Goal: Task Accomplishment & Management: Manage account settings

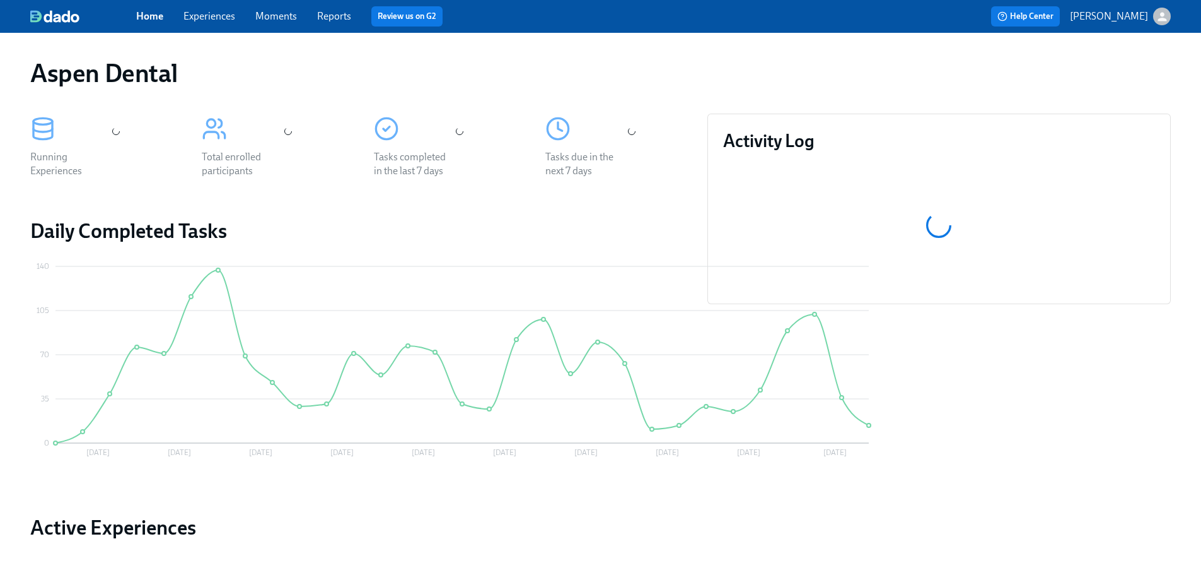
click at [347, 17] on link "Reports" at bounding box center [334, 16] width 34 height 12
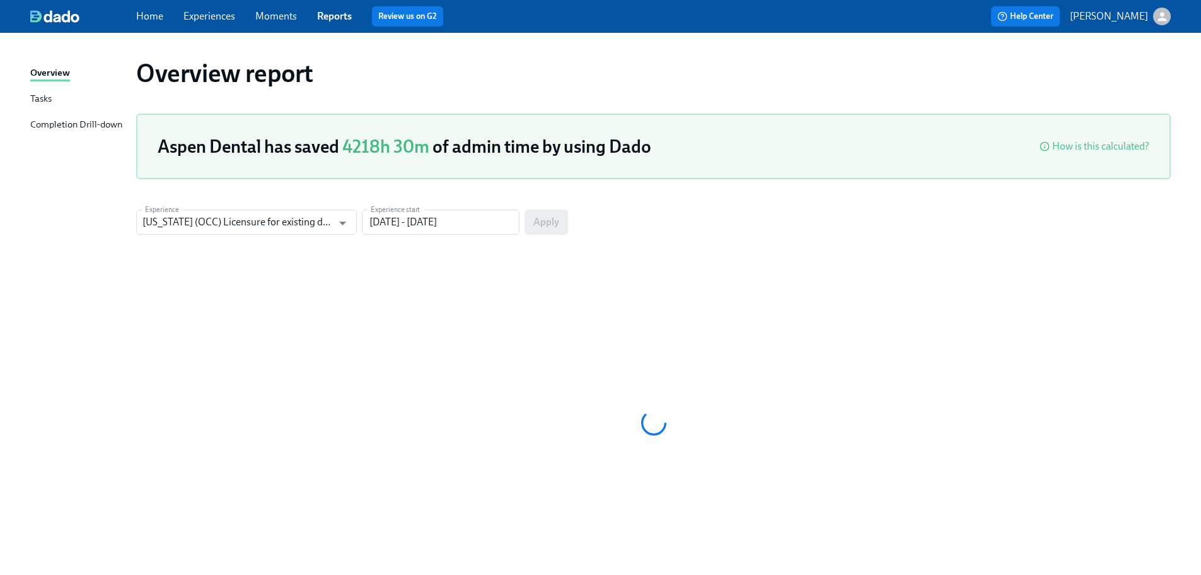
click at [96, 119] on div "Completion Drill-down" at bounding box center [76, 125] width 92 height 16
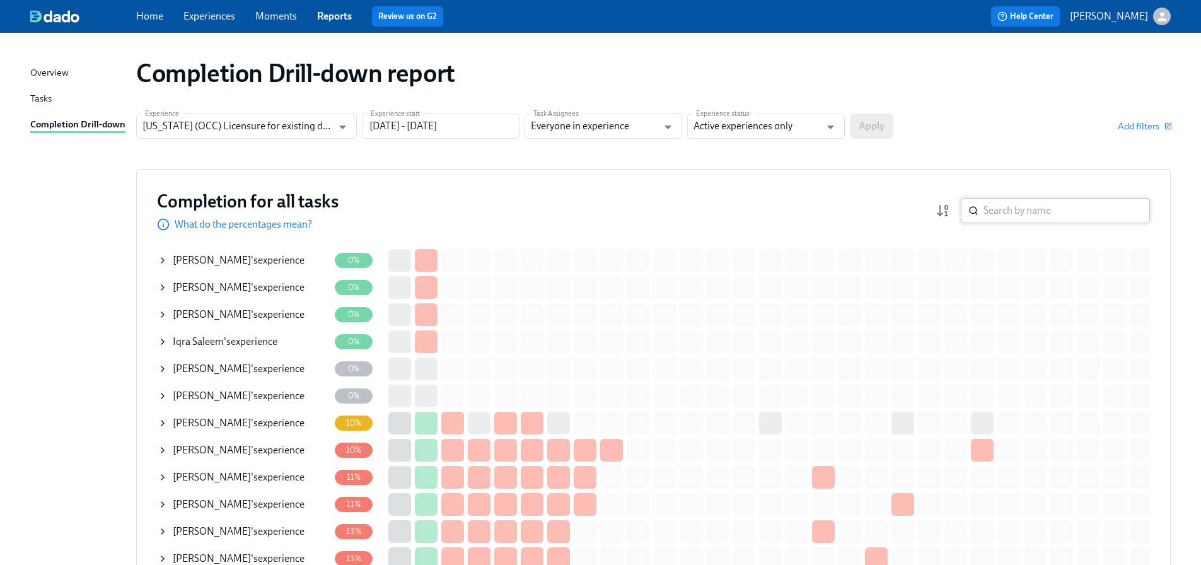
click at [995, 213] on input "search" at bounding box center [1067, 210] width 166 height 25
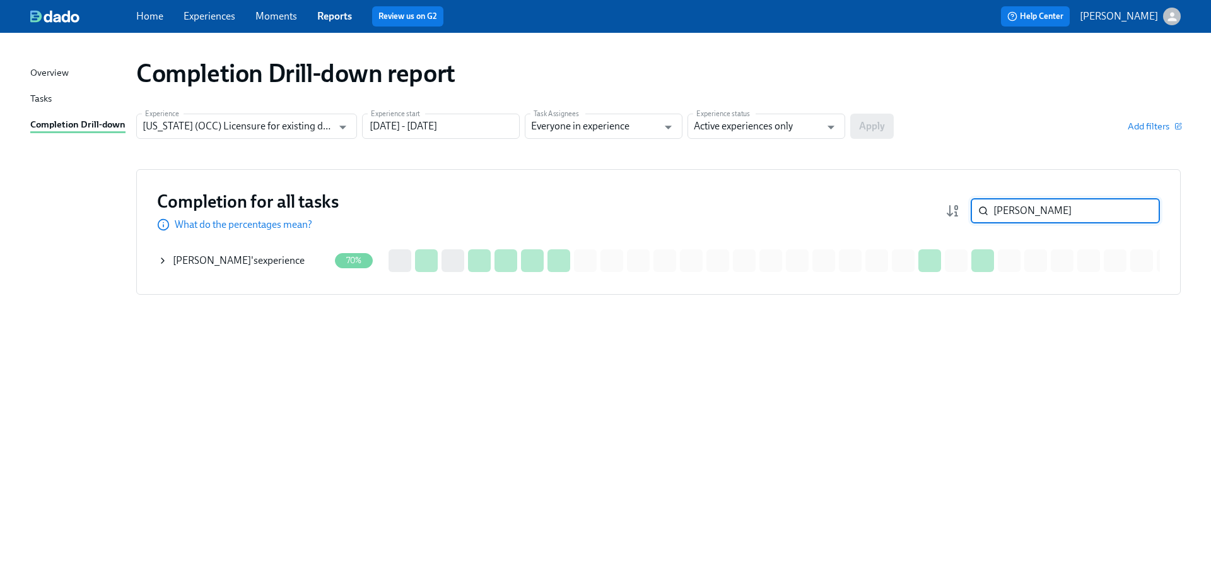
type input "[PERSON_NAME]"
click at [274, 262] on div "[PERSON_NAME] 's experience" at bounding box center [239, 261] width 132 height 14
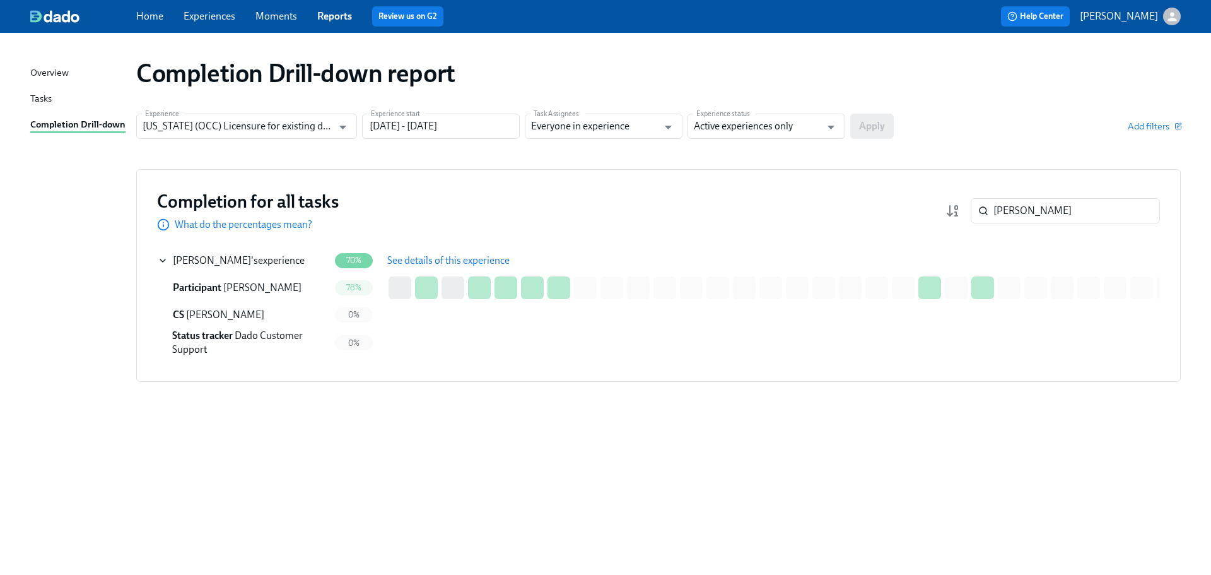
click at [417, 254] on span "See details of this experience" at bounding box center [448, 260] width 122 height 13
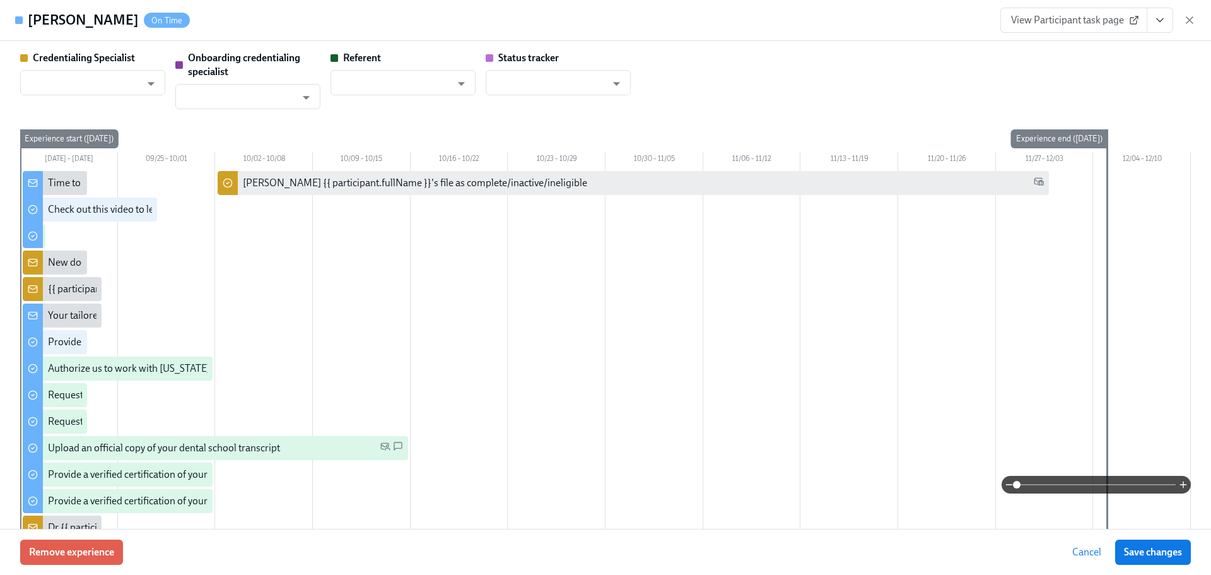
type input "[PERSON_NAME]"
type input "Dado Customer Support"
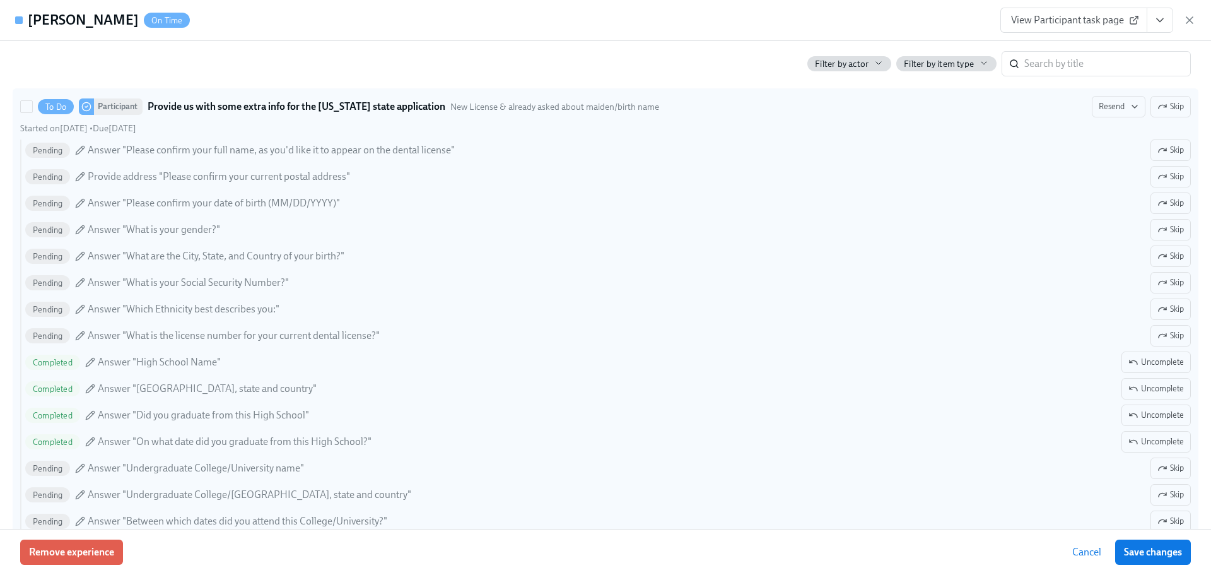
scroll to position [1261, 0]
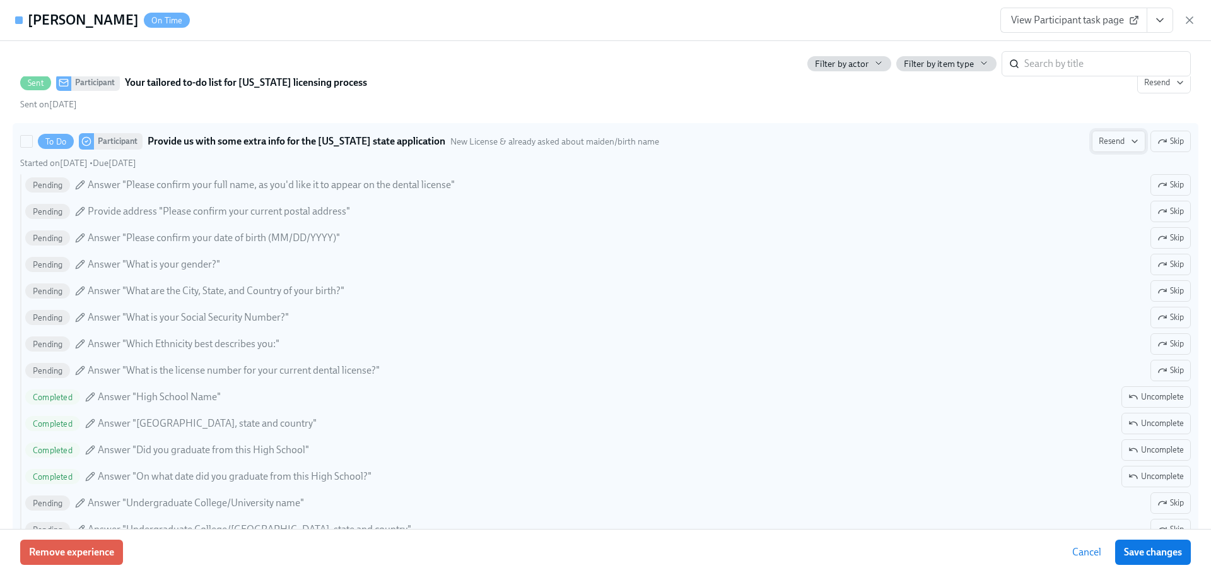
click at [1129, 139] on icon "button" at bounding box center [1134, 141] width 10 height 10
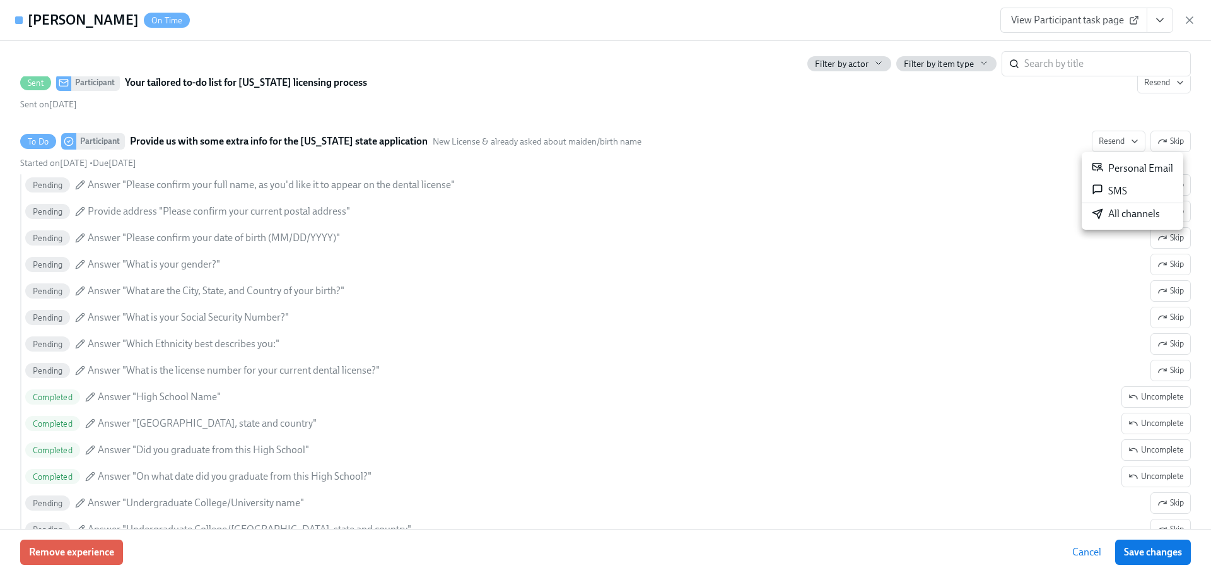
click at [1126, 139] on div at bounding box center [605, 287] width 1211 height 575
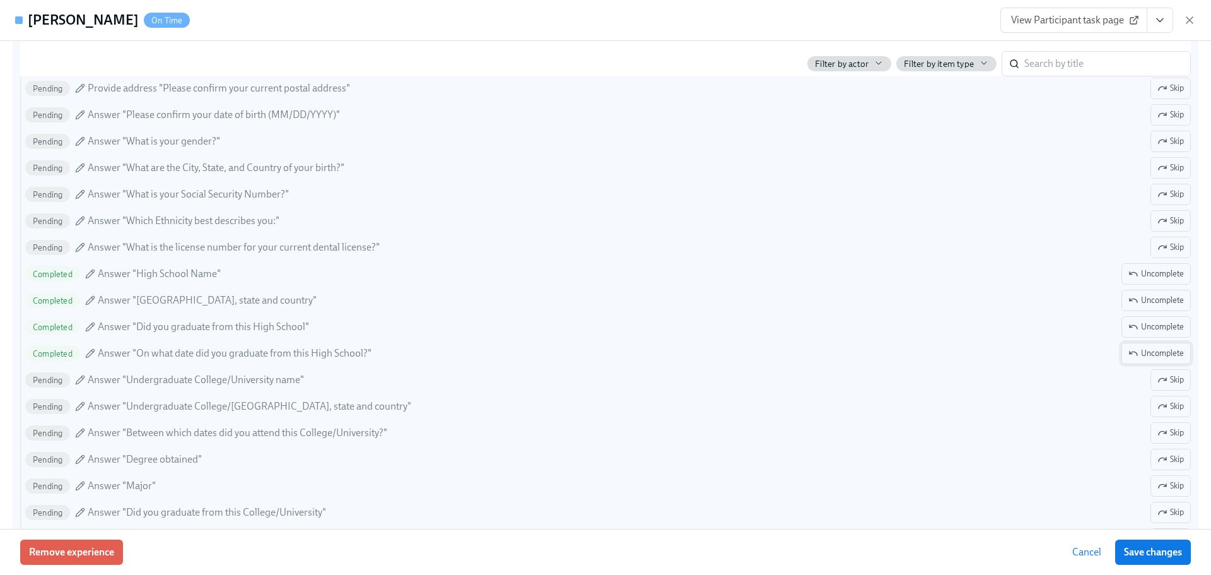
scroll to position [1387, 0]
click at [1151, 269] on span "Uncomplete" at bounding box center [1155, 270] width 55 height 13
click at [1150, 300] on span "Uncomplete" at bounding box center [1155, 297] width 55 height 13
click at [1152, 318] on span "Uncomplete" at bounding box center [1155, 323] width 55 height 13
click at [1153, 349] on span "Uncomplete" at bounding box center [1155, 350] width 55 height 13
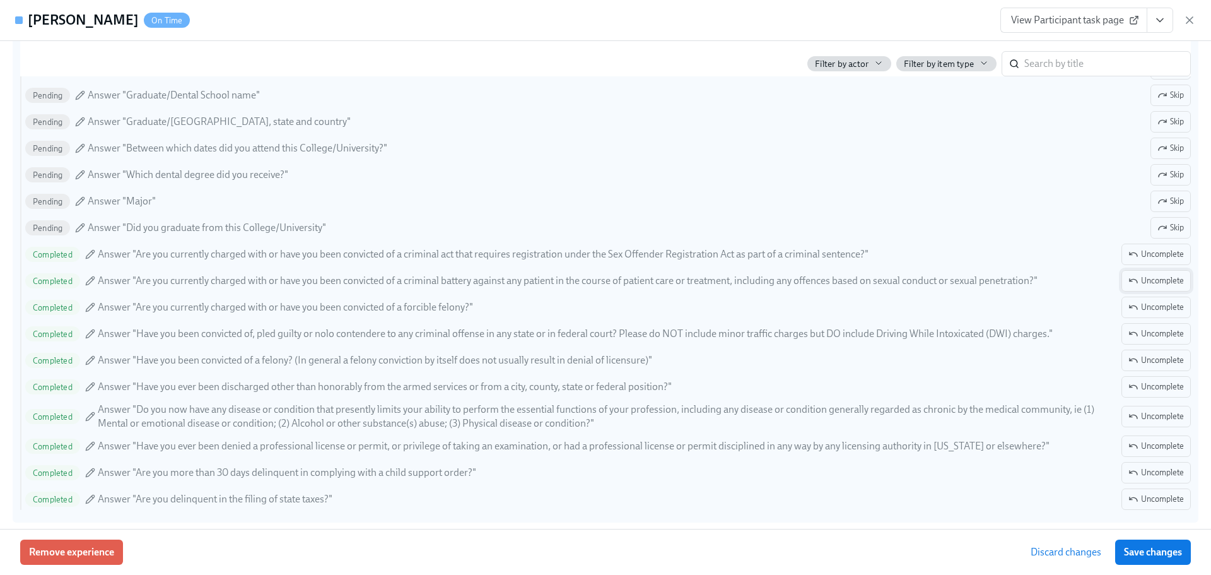
scroll to position [1829, 0]
click at [1148, 255] on span "Uncomplete" at bounding box center [1155, 253] width 55 height 13
click at [1148, 279] on span "Uncomplete" at bounding box center [1155, 279] width 55 height 13
click at [1147, 306] on span "Uncomplete" at bounding box center [1155, 306] width 55 height 13
click at [1145, 330] on span "Uncomplete" at bounding box center [1155, 332] width 55 height 13
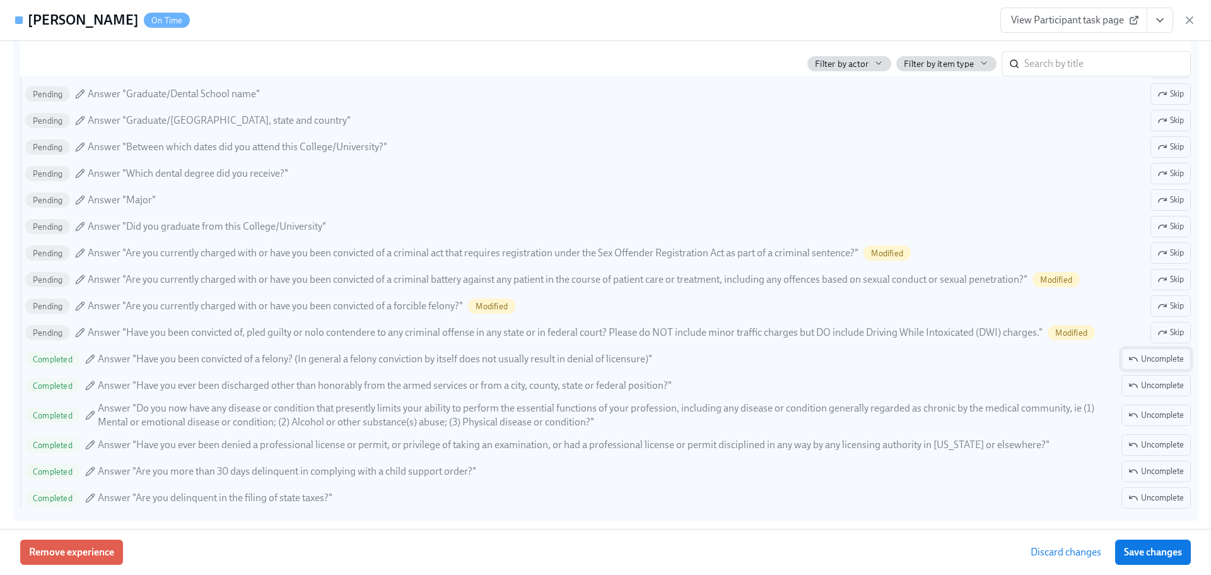
click at [1146, 357] on span "Uncomplete" at bounding box center [1155, 359] width 55 height 13
click at [1146, 392] on button "Uncomplete" at bounding box center [1155, 385] width 69 height 21
click at [1141, 416] on span "Uncomplete" at bounding box center [1155, 415] width 55 height 13
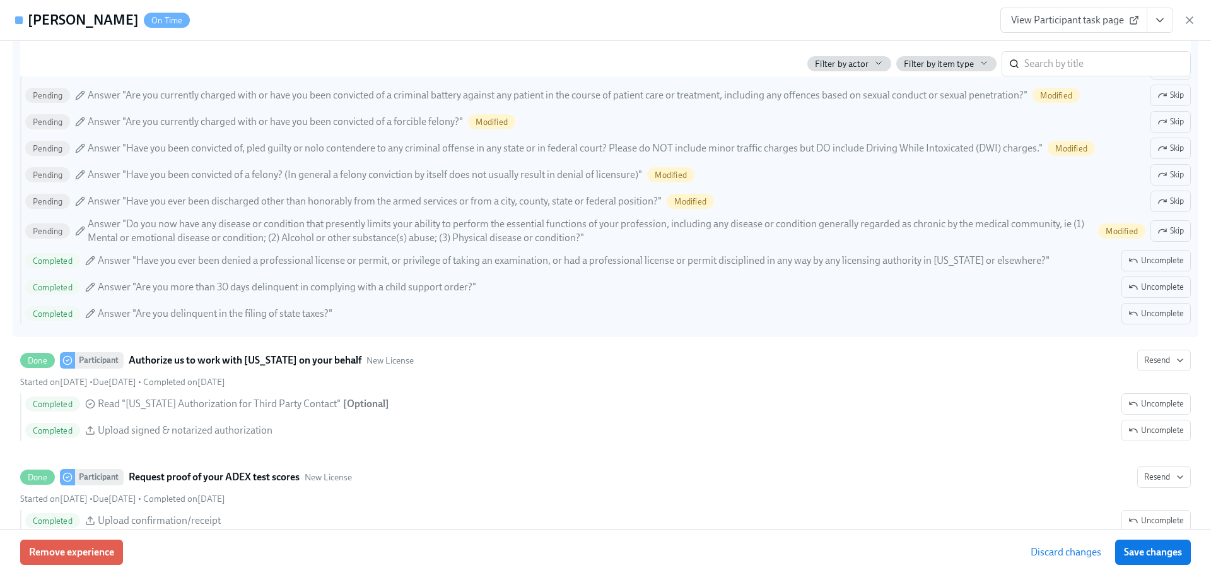
scroll to position [2018, 0]
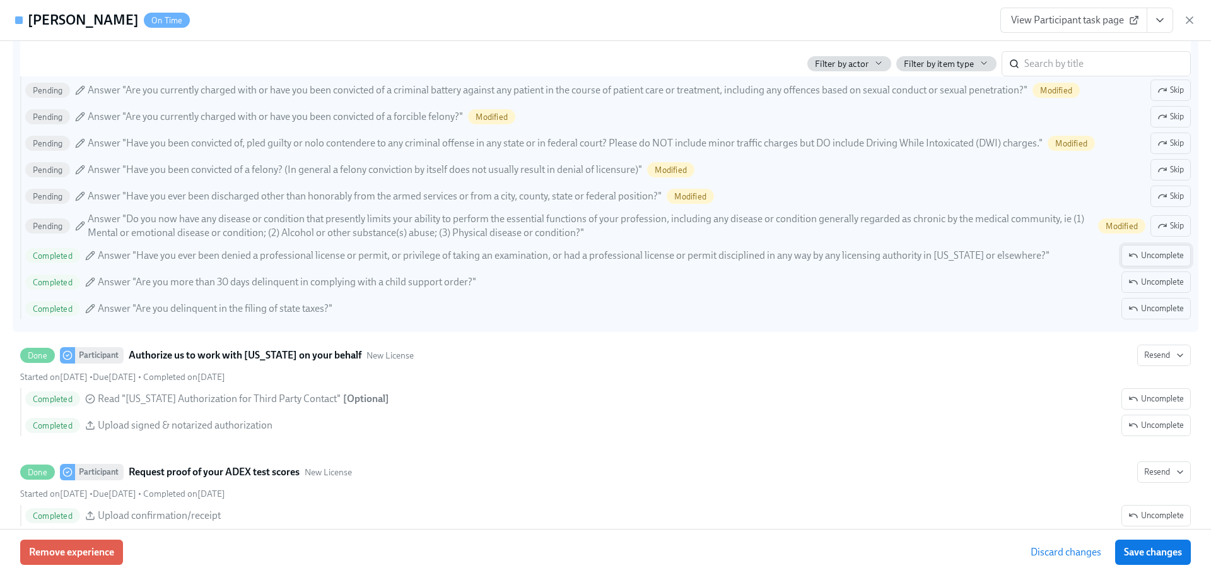
click at [1141, 257] on span "Uncomplete" at bounding box center [1155, 255] width 55 height 13
click at [1143, 276] on span "Uncomplete" at bounding box center [1155, 282] width 55 height 13
click at [1144, 303] on span "Uncomplete" at bounding box center [1155, 308] width 55 height 13
click at [1150, 552] on span "Save changes" at bounding box center [1153, 551] width 58 height 13
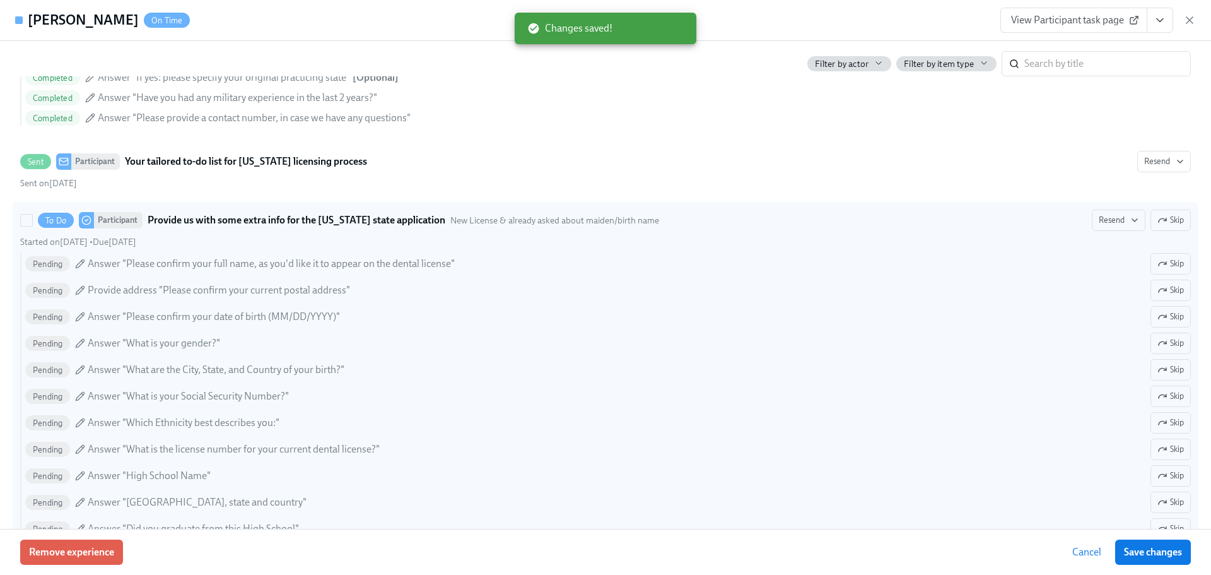
scroll to position [1135, 0]
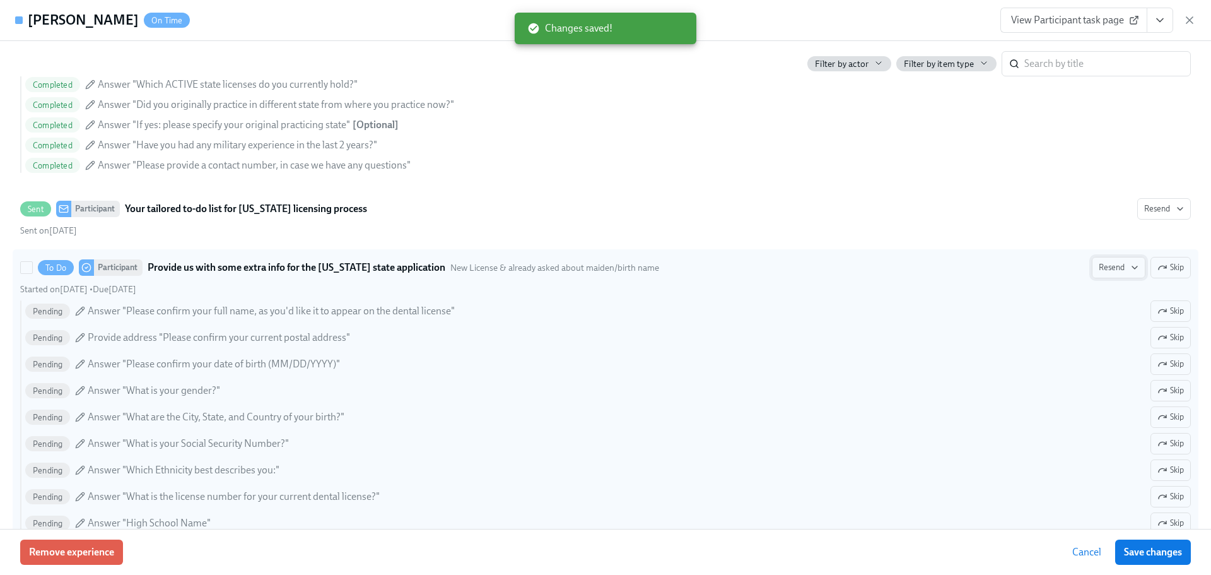
click at [1115, 265] on span "Resend" at bounding box center [1119, 267] width 40 height 13
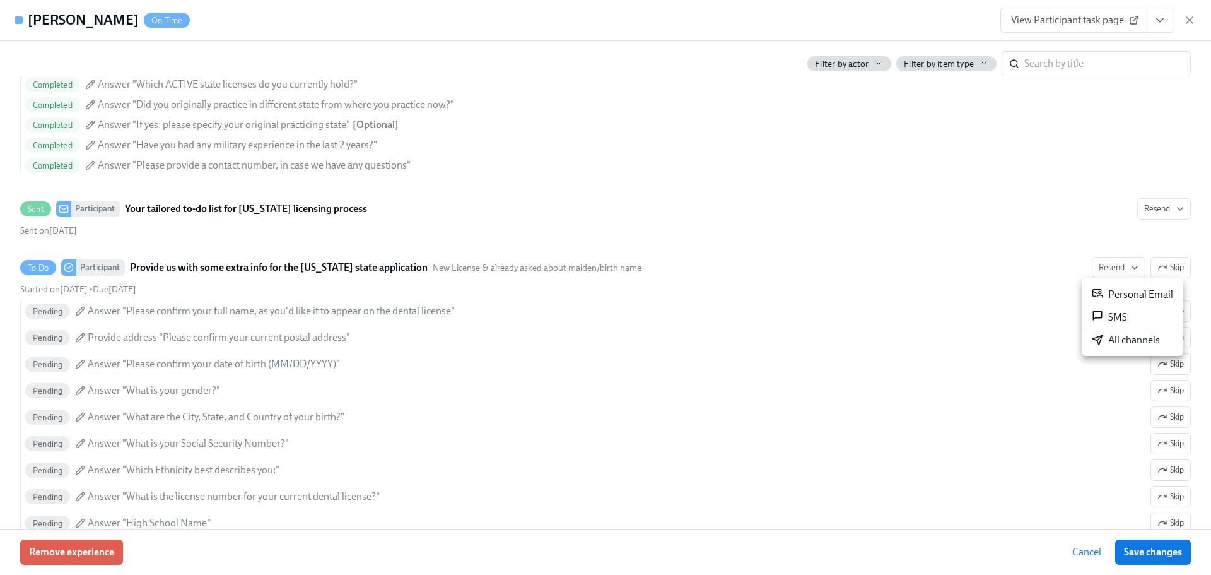
click at [1129, 346] on div "All channels" at bounding box center [1126, 340] width 68 height 14
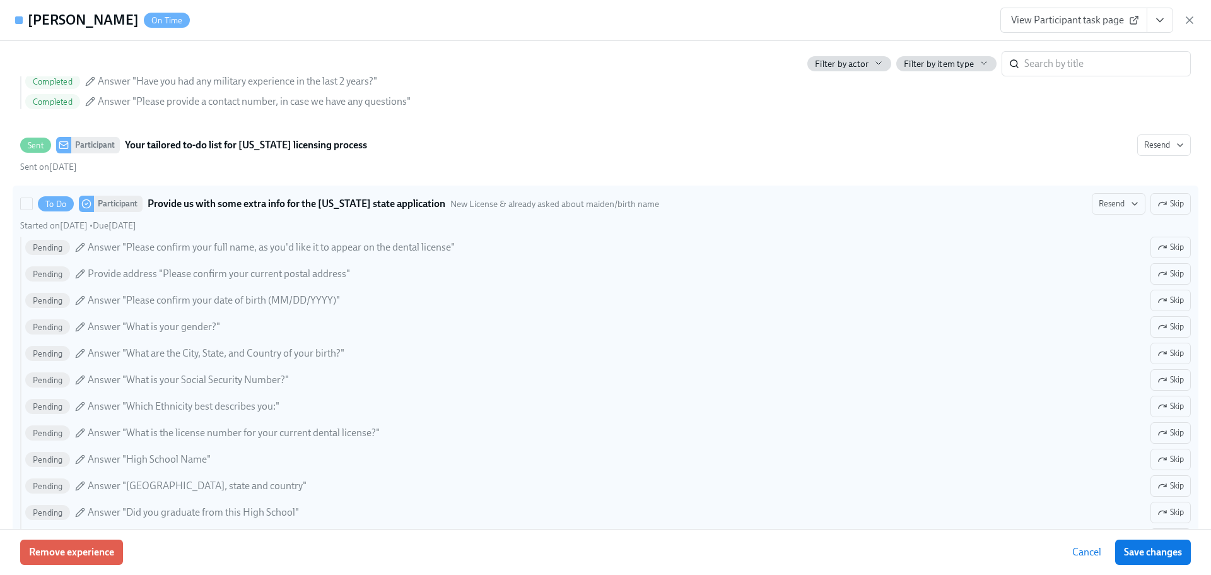
scroll to position [1198, 0]
